Goal: Information Seeking & Learning: Learn about a topic

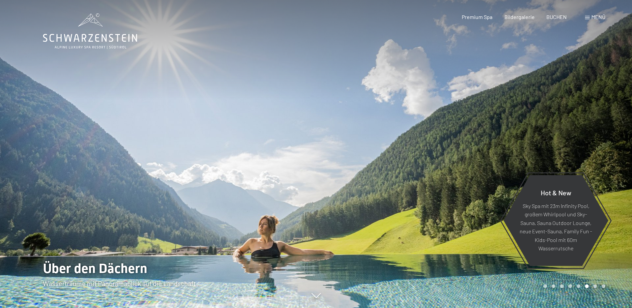
click at [124, 187] on div at bounding box center [158, 154] width 316 height 308
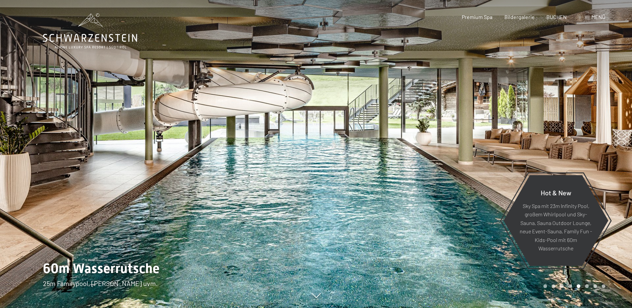
click at [124, 187] on div at bounding box center [158, 154] width 316 height 308
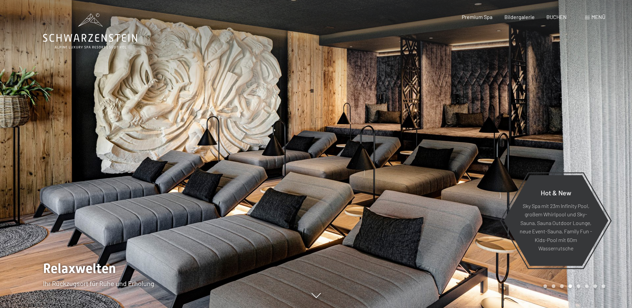
click at [124, 187] on div at bounding box center [158, 154] width 316 height 308
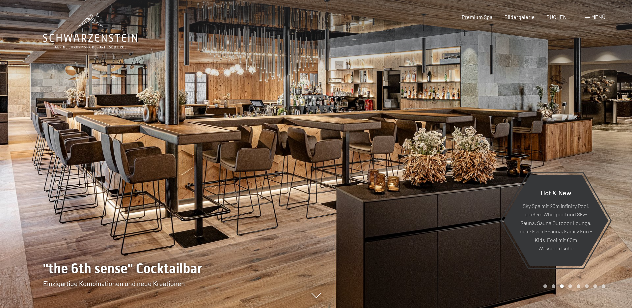
click at [128, 187] on div at bounding box center [158, 154] width 316 height 308
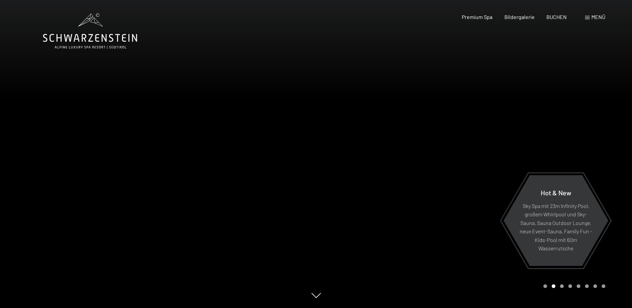
click at [369, 181] on div at bounding box center [474, 154] width 316 height 308
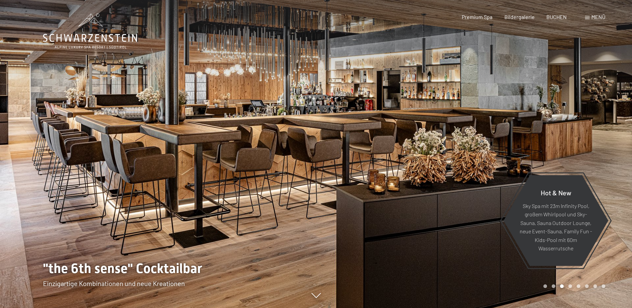
click at [353, 179] on div at bounding box center [474, 154] width 316 height 308
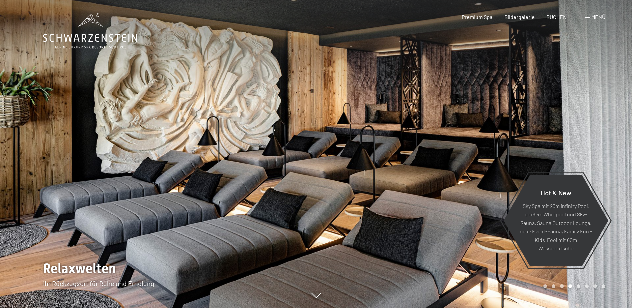
click at [425, 185] on div at bounding box center [474, 154] width 316 height 308
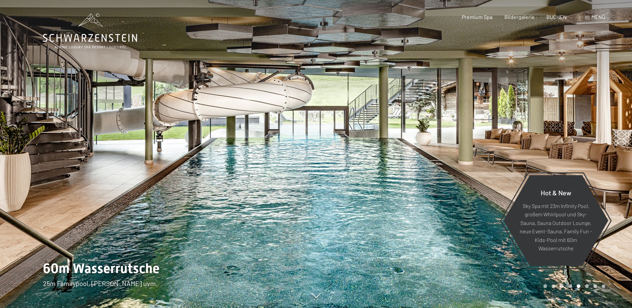
click at [380, 215] on div at bounding box center [474, 154] width 316 height 308
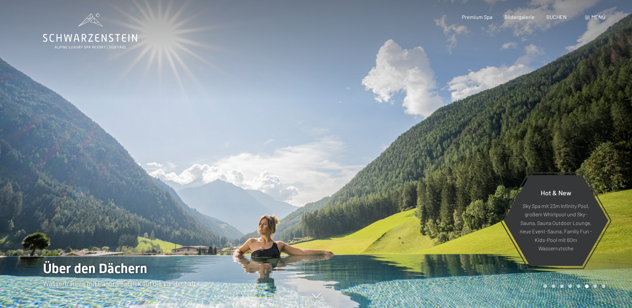
click at [411, 227] on div at bounding box center [474, 154] width 316 height 308
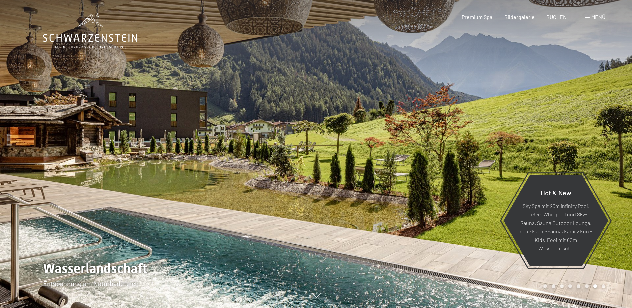
click at [368, 234] on div at bounding box center [474, 154] width 316 height 308
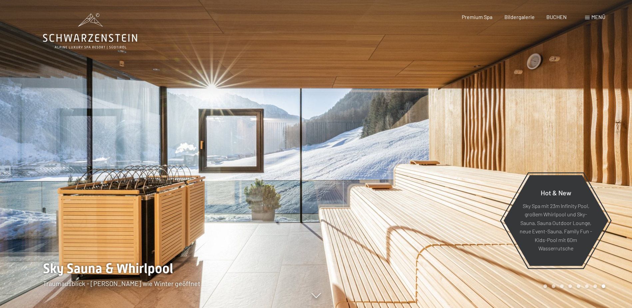
click at [378, 235] on div at bounding box center [474, 154] width 316 height 308
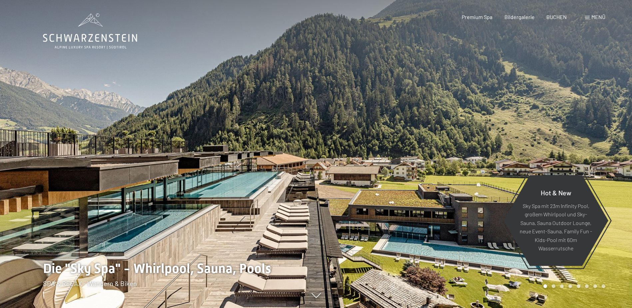
click at [483, 217] on div at bounding box center [474, 154] width 316 height 308
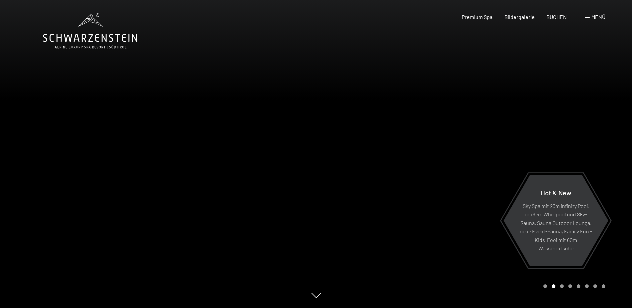
click at [461, 218] on div at bounding box center [474, 154] width 316 height 308
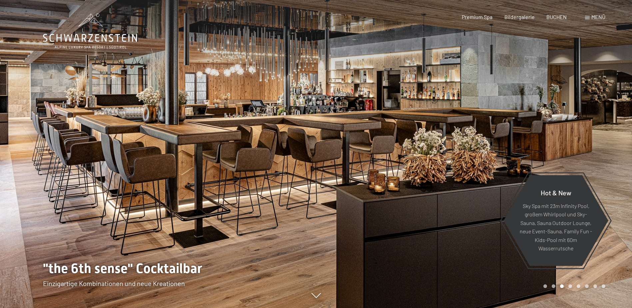
click at [461, 218] on div at bounding box center [474, 154] width 316 height 308
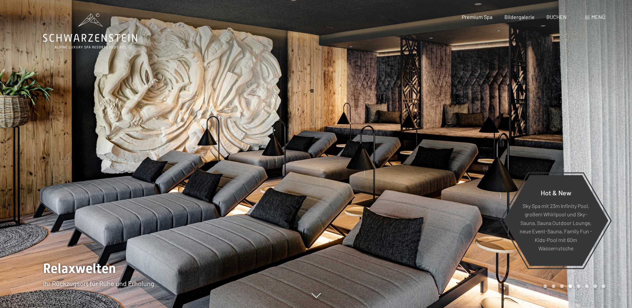
click at [461, 218] on div at bounding box center [474, 154] width 316 height 308
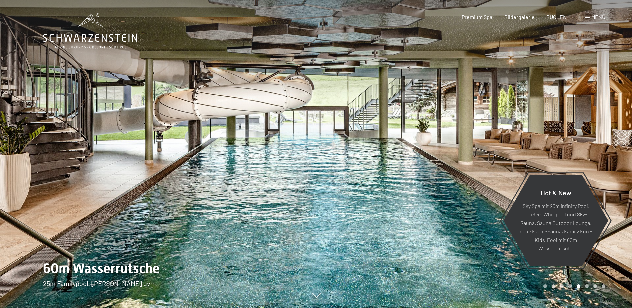
click at [461, 218] on div at bounding box center [474, 154] width 316 height 308
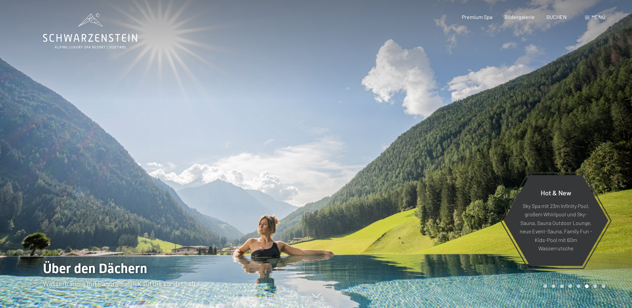
click at [590, 16] on div "Menü" at bounding box center [595, 16] width 20 height 7
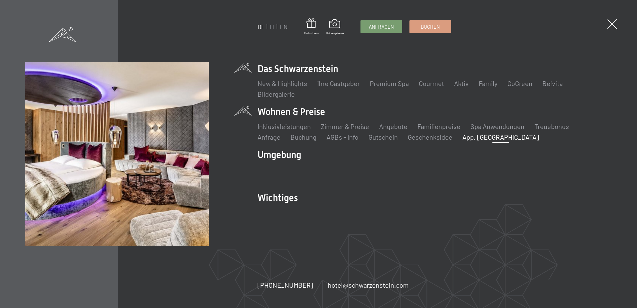
click at [462, 137] on link "App. [GEOGRAPHIC_DATA]" at bounding box center [500, 137] width 77 height 8
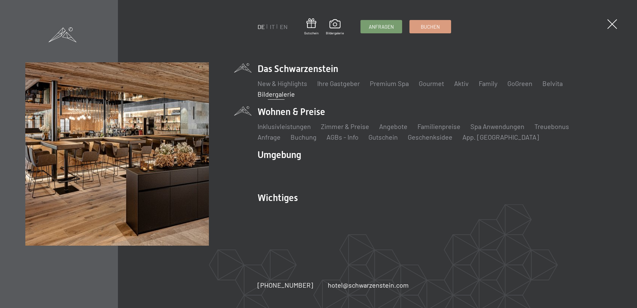
click at [271, 93] on link "Bildergalerie" at bounding box center [275, 94] width 37 height 8
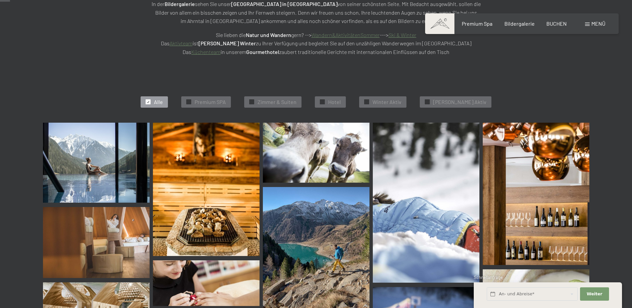
scroll to position [200, 0]
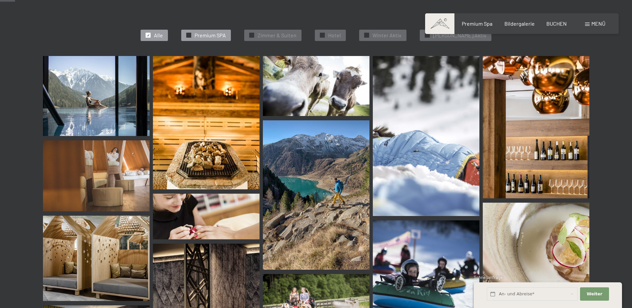
click at [214, 36] on span "Premium SPA" at bounding box center [209, 35] width 31 height 7
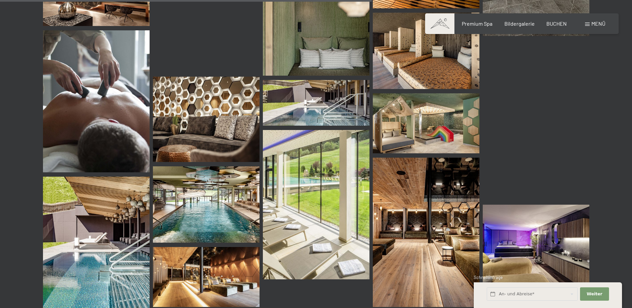
scroll to position [800, 0]
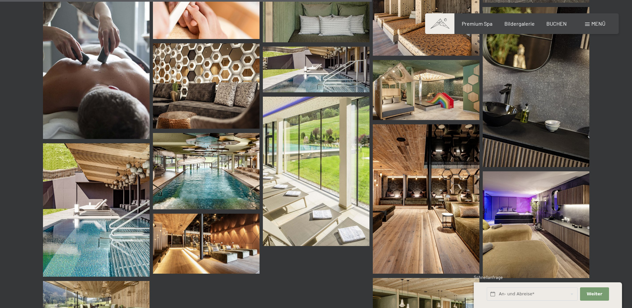
click at [427, 206] on img at bounding box center [426, 198] width 107 height 149
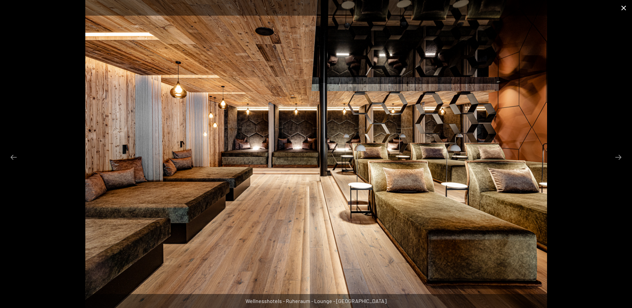
click at [626, 8] on button "Close gallery" at bounding box center [623, 8] width 17 height 16
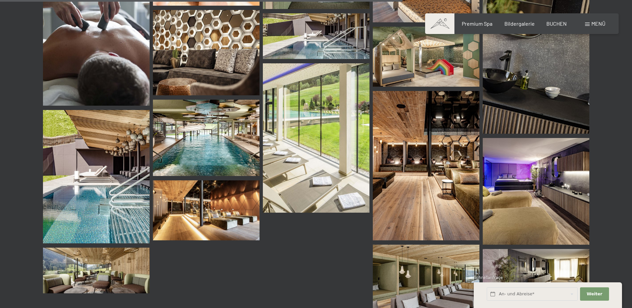
scroll to position [867, 0]
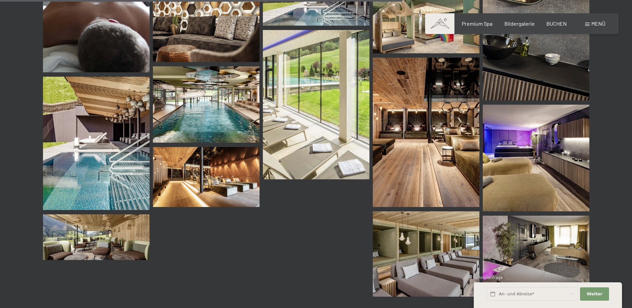
click at [429, 259] on img at bounding box center [426, 253] width 107 height 85
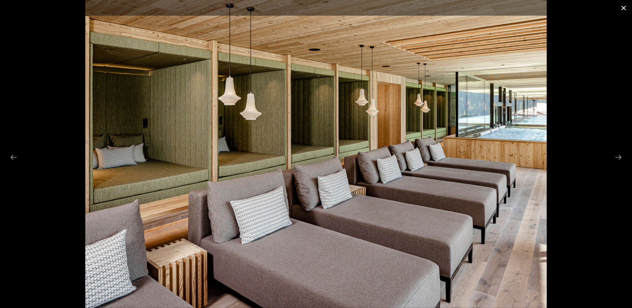
click at [623, 8] on button "Close gallery" at bounding box center [623, 8] width 17 height 16
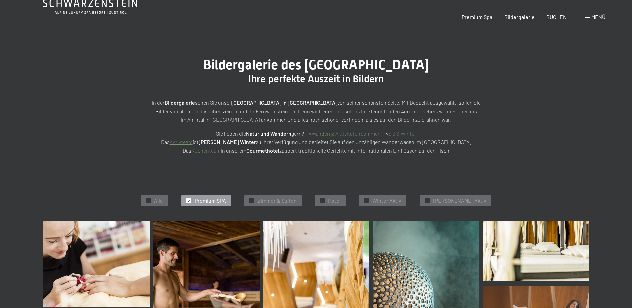
scroll to position [0, 0]
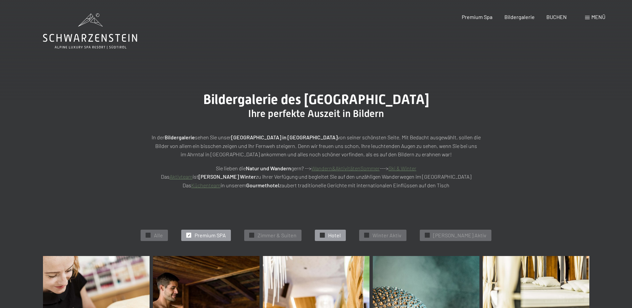
click at [341, 236] on span "Hotel" at bounding box center [334, 234] width 13 height 7
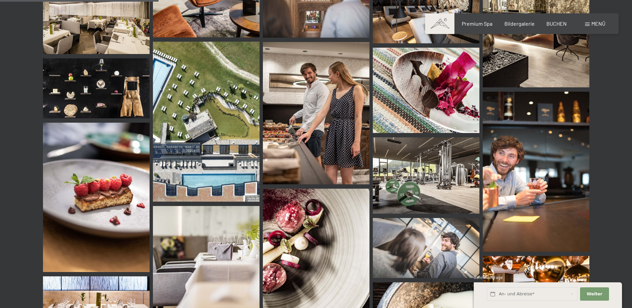
scroll to position [401, 0]
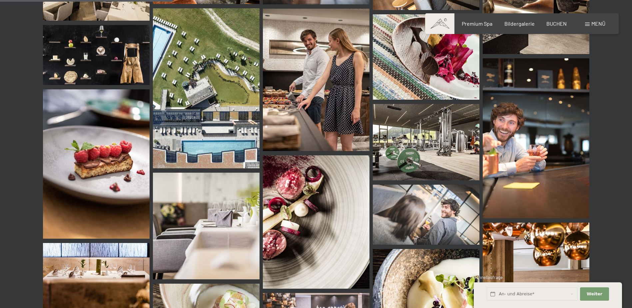
click at [402, 135] on img at bounding box center [426, 142] width 107 height 76
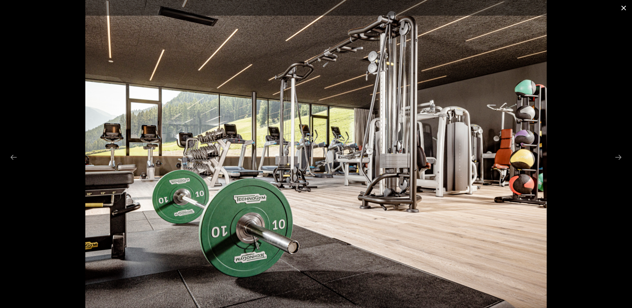
click at [621, 8] on button "Close gallery" at bounding box center [623, 8] width 17 height 16
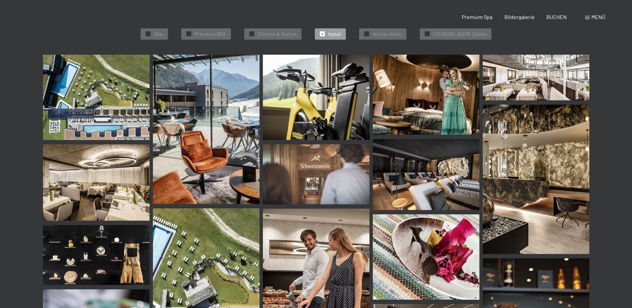
scroll to position [0, 0]
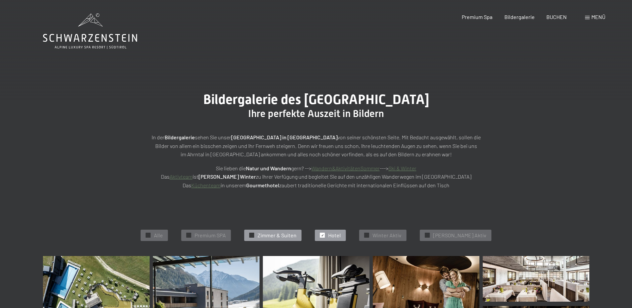
click at [288, 235] on span "Zimmer & Suiten" at bounding box center [276, 234] width 39 height 7
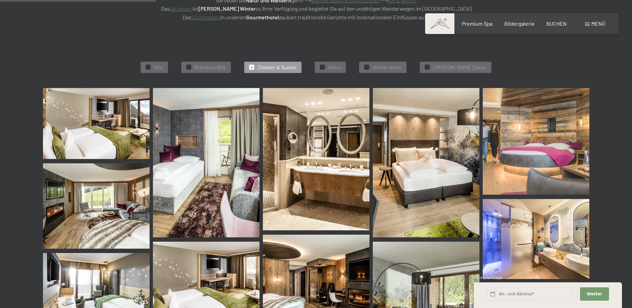
scroll to position [201, 0]
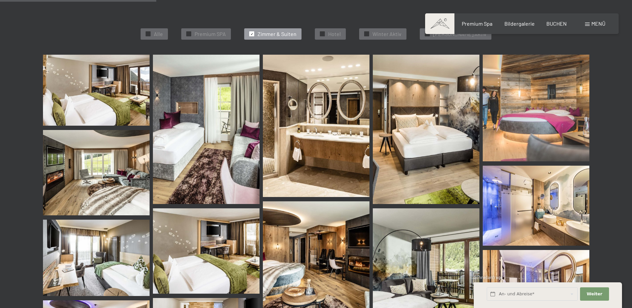
click at [312, 260] on img at bounding box center [316, 267] width 107 height 133
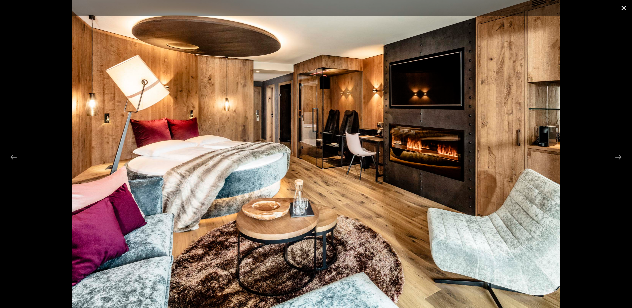
click at [623, 8] on button "Close gallery" at bounding box center [623, 8] width 17 height 16
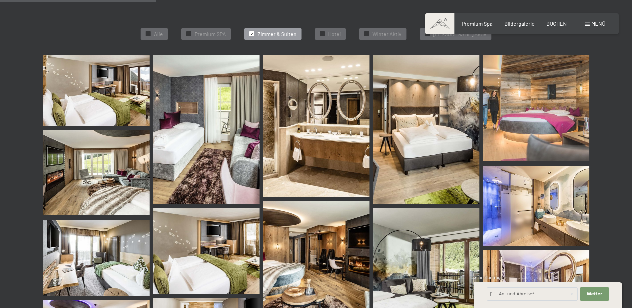
click at [538, 88] on img at bounding box center [535, 108] width 107 height 107
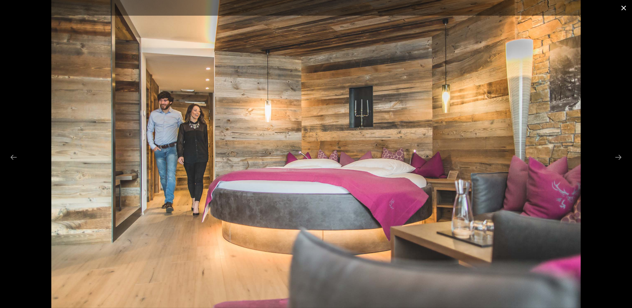
click at [622, 7] on button "Close gallery" at bounding box center [623, 8] width 17 height 16
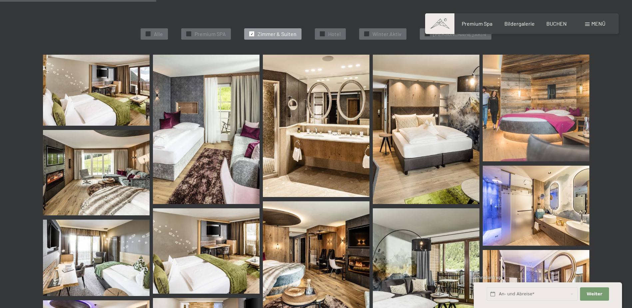
scroll to position [234, 0]
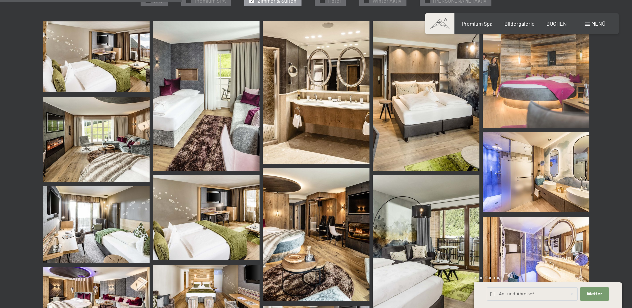
click at [96, 136] on img at bounding box center [96, 139] width 107 height 85
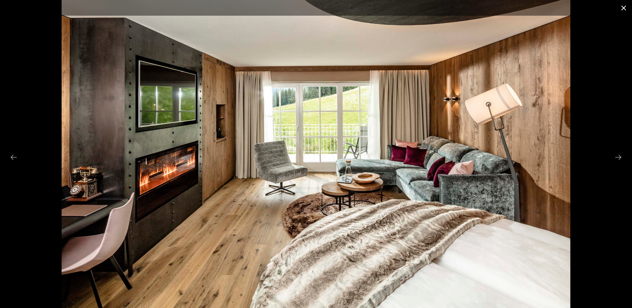
click at [623, 8] on button "Close gallery" at bounding box center [623, 8] width 17 height 16
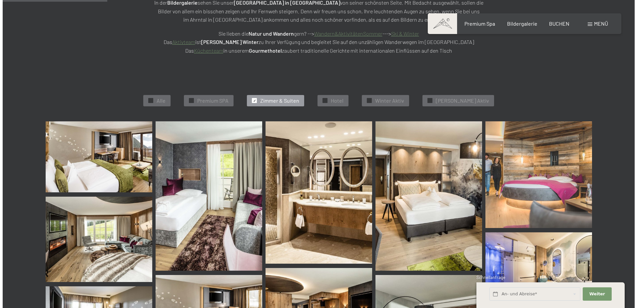
scroll to position [0, 0]
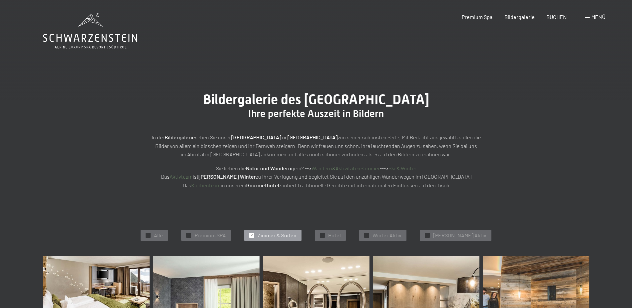
click at [591, 19] on span "Menü" at bounding box center [598, 17] width 14 height 6
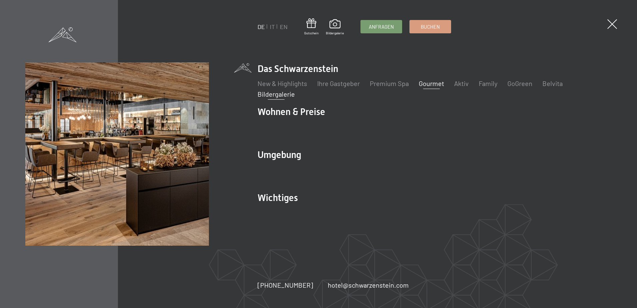
click at [432, 86] on link "Gourmet" at bounding box center [430, 83] width 25 height 8
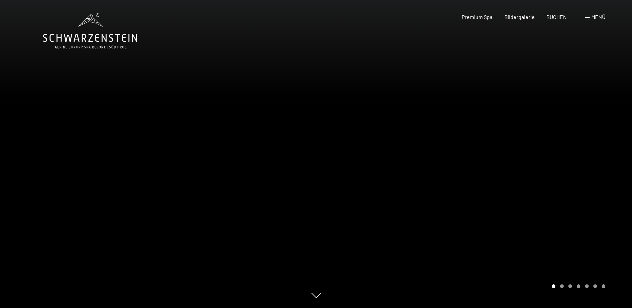
click at [510, 183] on div at bounding box center [474, 154] width 316 height 308
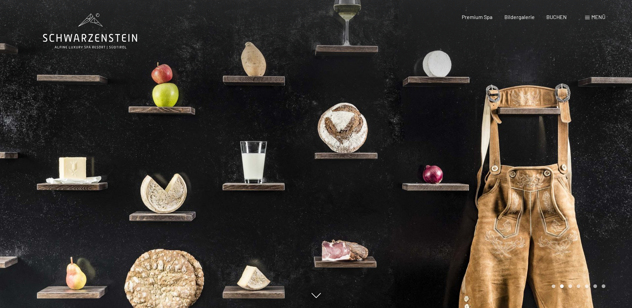
click at [477, 169] on div at bounding box center [474, 154] width 316 height 308
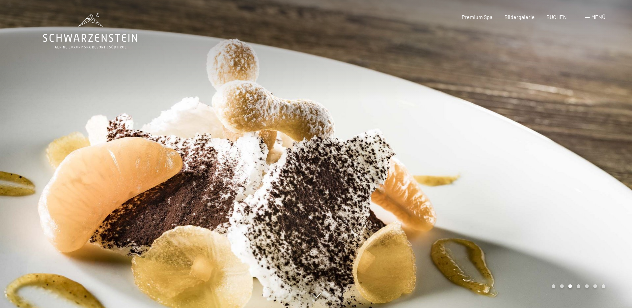
click at [513, 187] on div at bounding box center [474, 154] width 316 height 308
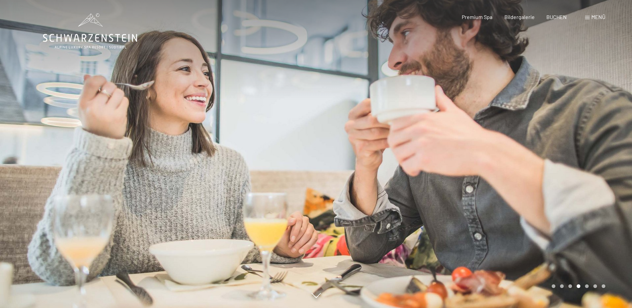
click at [513, 187] on div at bounding box center [474, 154] width 316 height 308
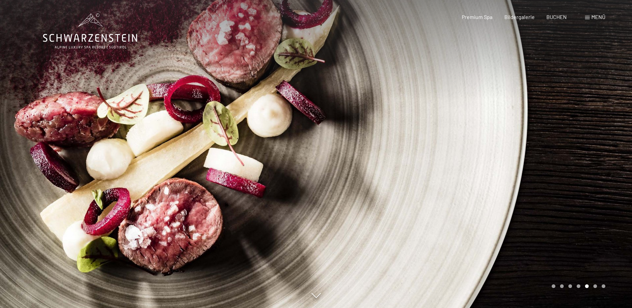
click at [513, 187] on div at bounding box center [474, 154] width 316 height 308
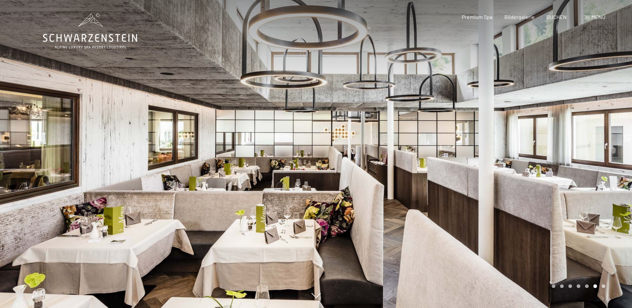
click at [512, 185] on div at bounding box center [474, 154] width 316 height 308
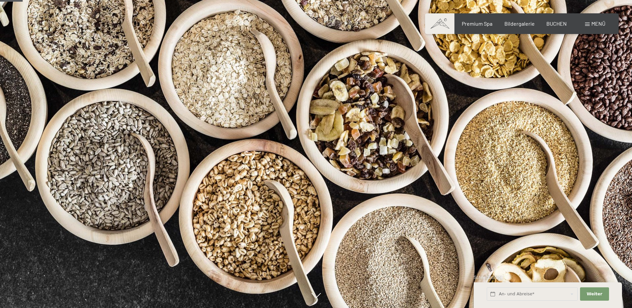
scroll to position [100, 0]
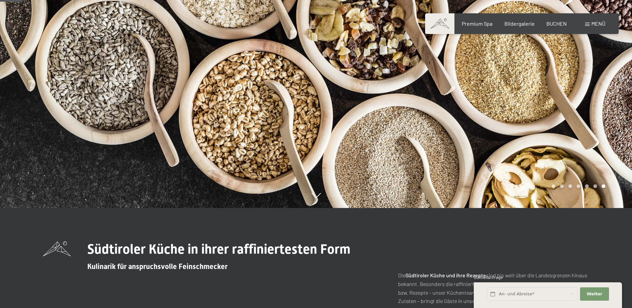
click at [504, 159] on div at bounding box center [474, 54] width 316 height 308
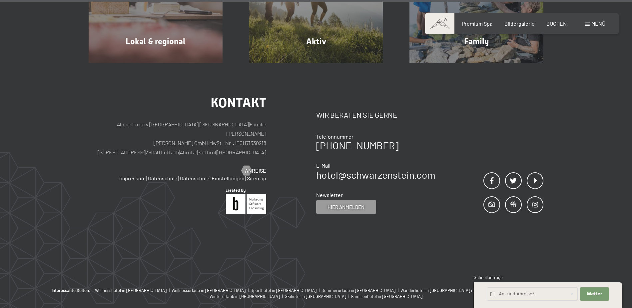
scroll to position [2582, 0]
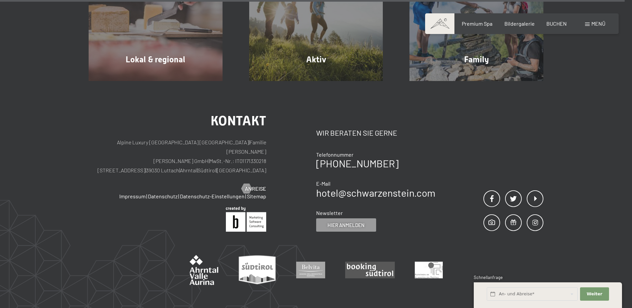
click at [596, 24] on span "Menü" at bounding box center [598, 23] width 14 height 6
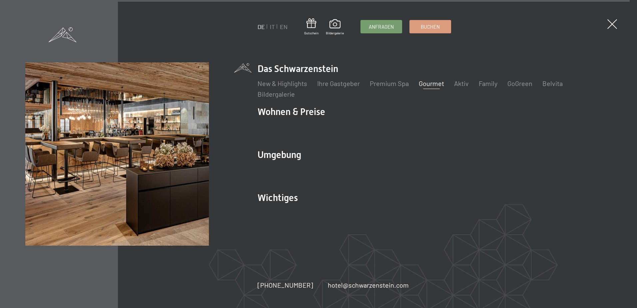
scroll to position [2589, 0]
click at [62, 32] on span at bounding box center [63, 33] width 28 height 15
